Goal: Transaction & Acquisition: Purchase product/service

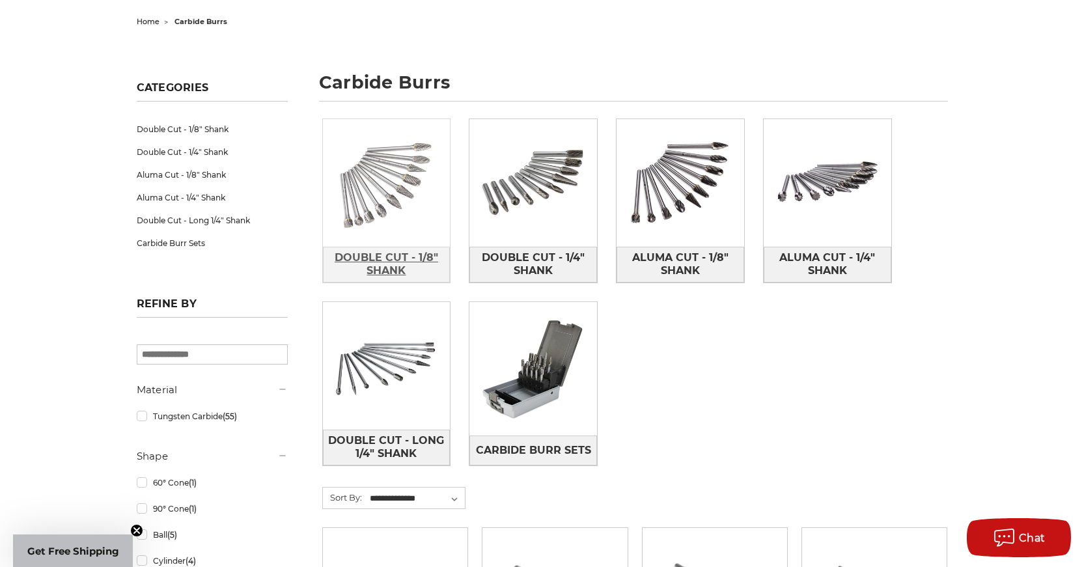
click at [389, 266] on span "Double Cut - 1/8" Shank" at bounding box center [387, 264] width 126 height 35
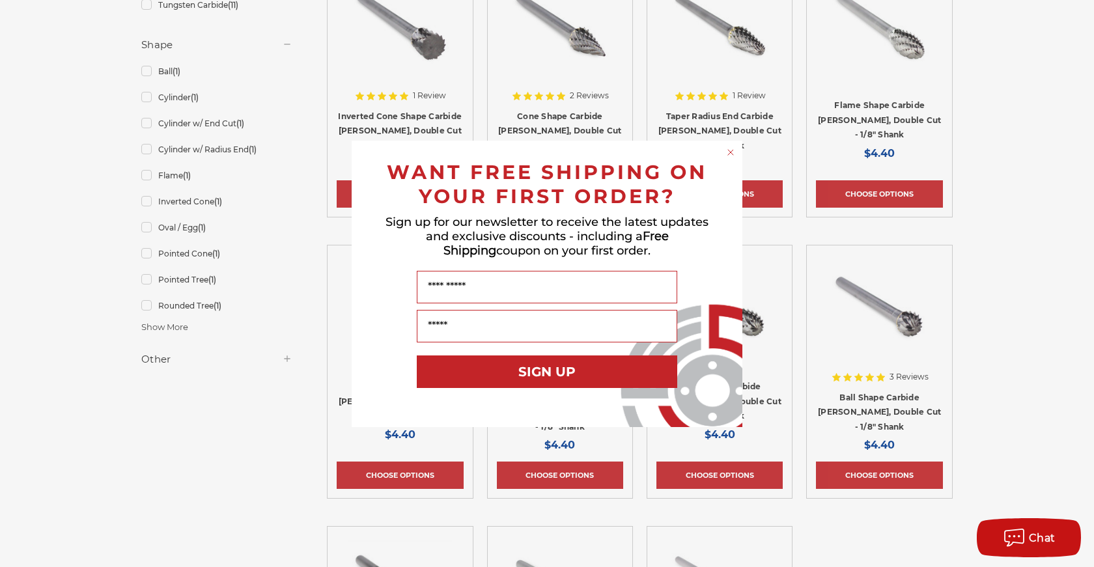
click at [733, 153] on circle "Close dialog" at bounding box center [731, 152] width 12 height 12
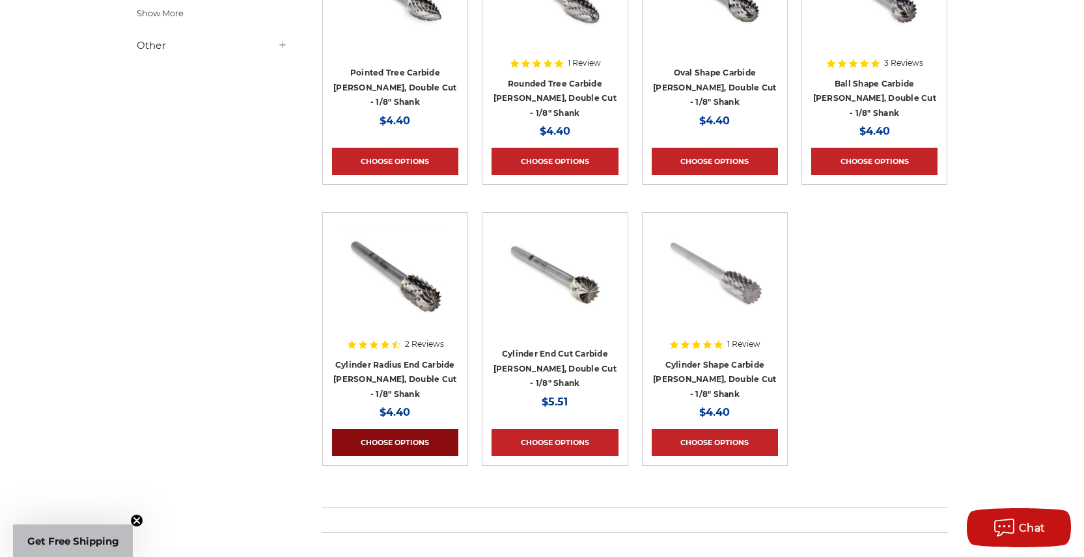
scroll to position [651, 0]
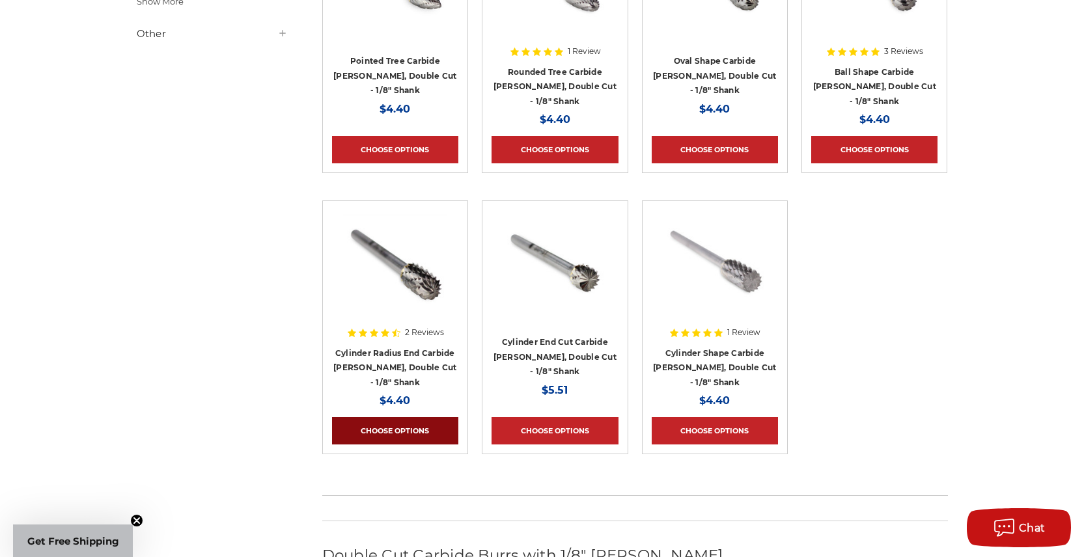
click at [386, 434] on link "Choose Options" at bounding box center [395, 430] width 126 height 27
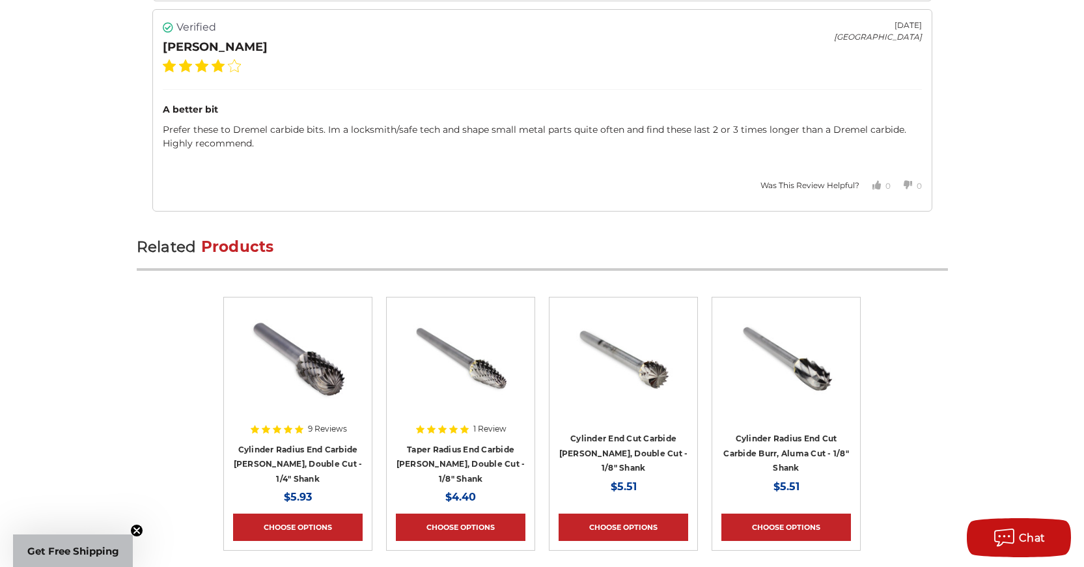
scroll to position [2475, 0]
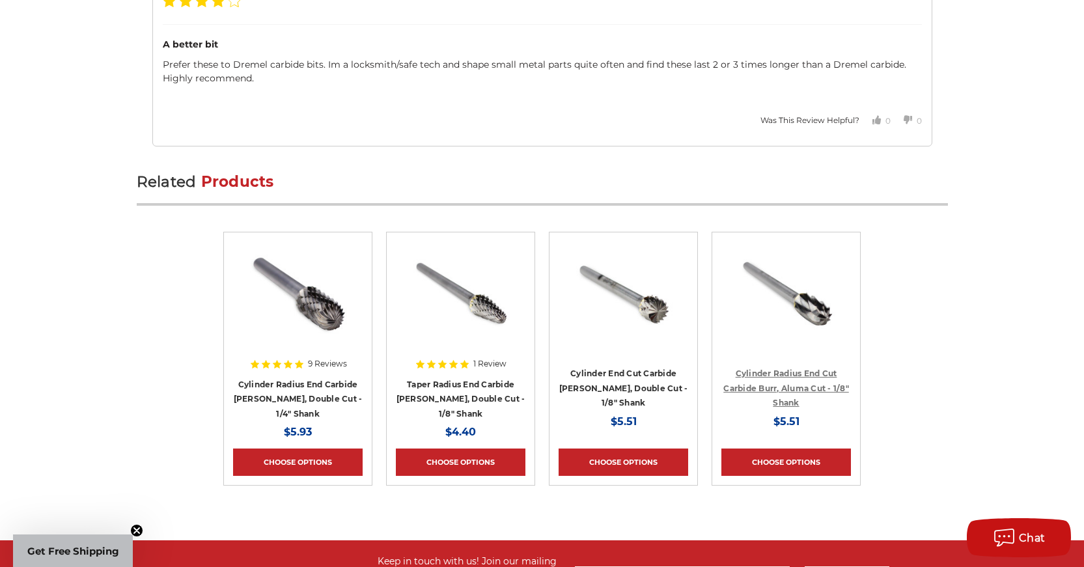
click at [793, 369] on link "Cylinder Radius End Cut Carbide Burr, Aluma Cut - 1/8" Shank" at bounding box center [787, 388] width 126 height 39
